Goal: Task Accomplishment & Management: Use online tool/utility

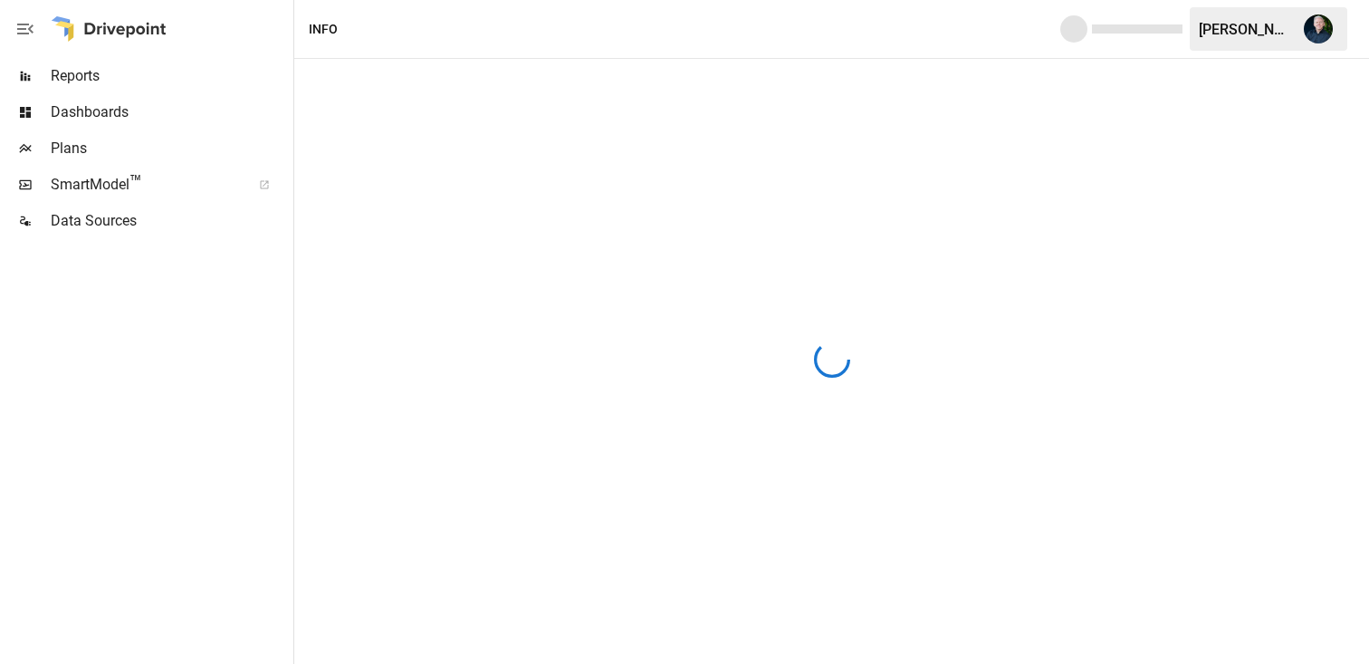
click at [1231, 42] on div "[PERSON_NAME]" at bounding box center [1269, 28] width 158 height 43
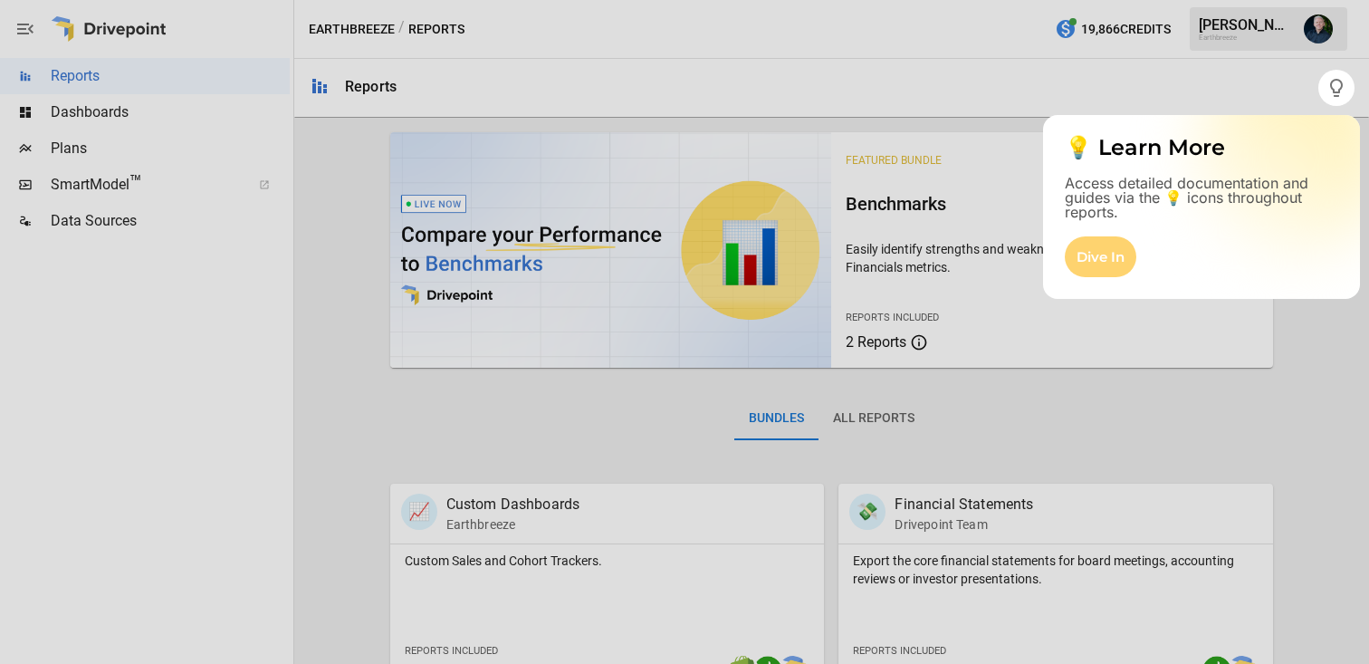
click at [1101, 255] on div "Dive In" at bounding box center [1101, 256] width 72 height 41
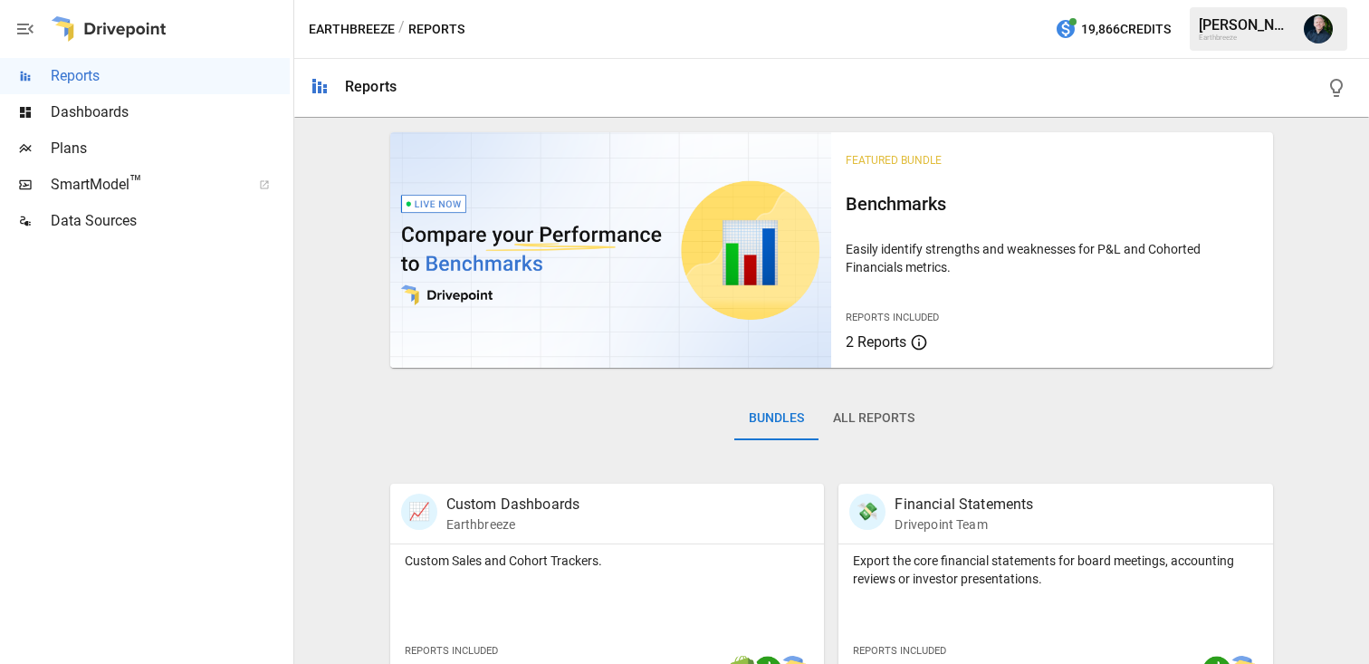
click at [127, 119] on span "Dashboards" at bounding box center [170, 112] width 239 height 22
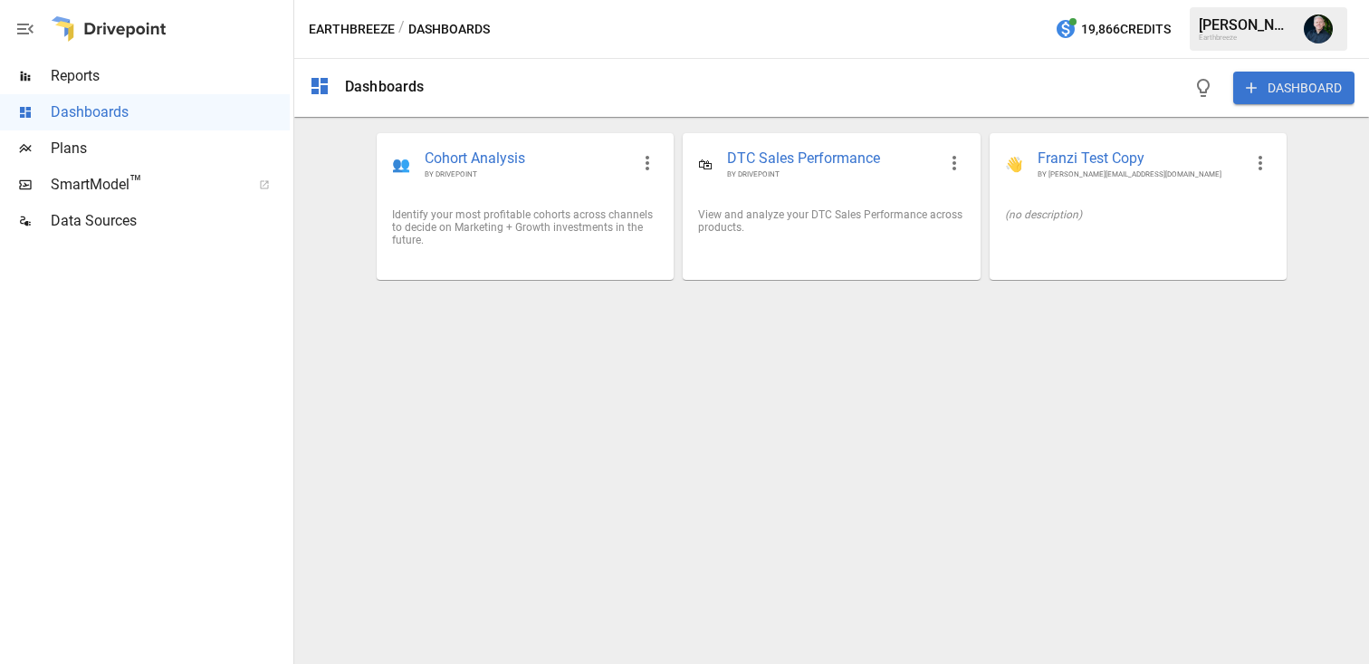
click at [117, 150] on span "Plans" at bounding box center [170, 149] width 239 height 22
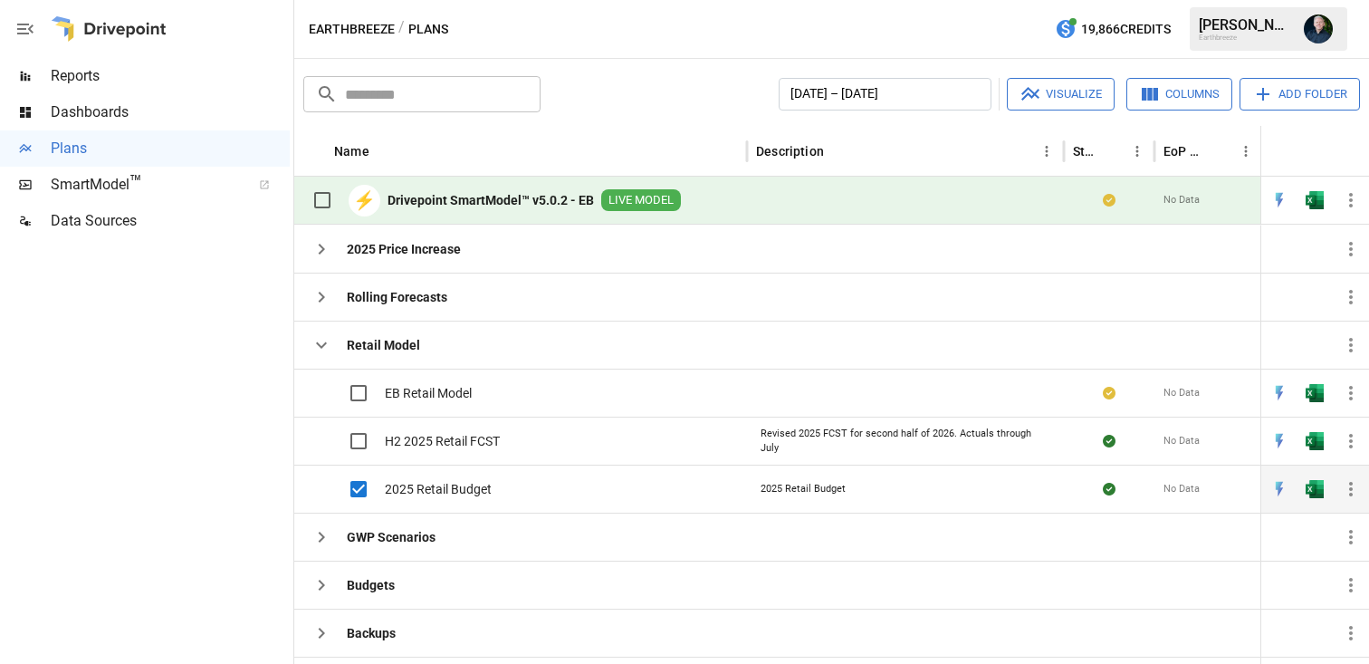
click at [654, 491] on div "2025 Retail Budget" at bounding box center [520, 489] width 453 height 48
click at [1317, 492] on img "Open in Excel" at bounding box center [1315, 489] width 18 height 18
click at [637, 386] on div "EB Retail Model" at bounding box center [520, 393] width 453 height 48
click at [1319, 395] on img "Open in Excel" at bounding box center [1315, 393] width 18 height 18
click at [1299, 31] on button "button" at bounding box center [1318, 29] width 51 height 51
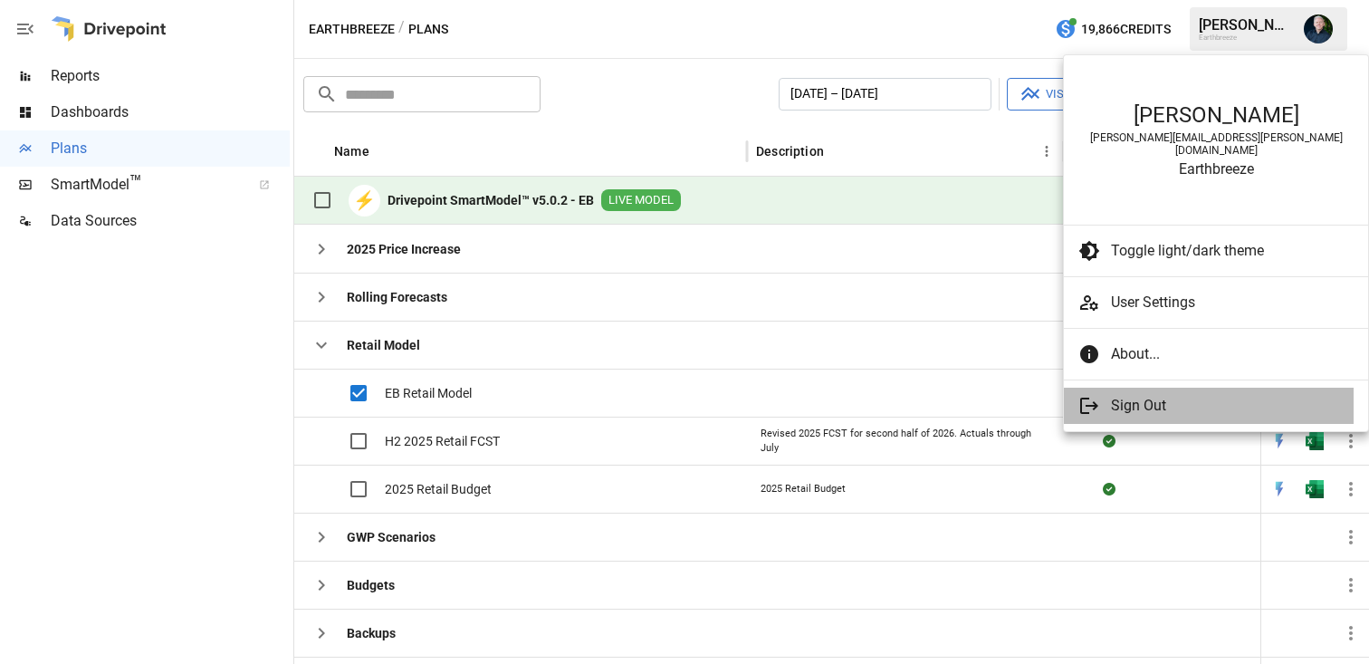
click at [1133, 395] on span "Sign Out" at bounding box center [1225, 406] width 228 height 22
